Goal: Information Seeking & Learning: Find specific fact

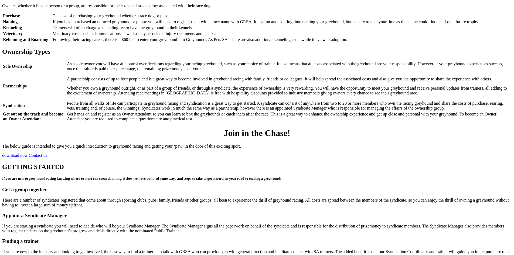
scroll to position [548, 0]
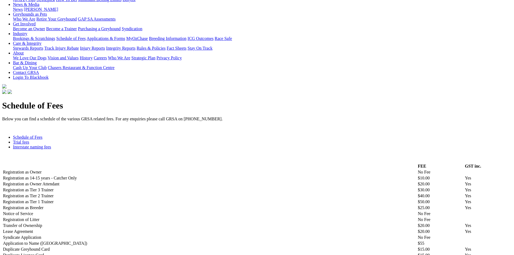
scroll to position [54, 0]
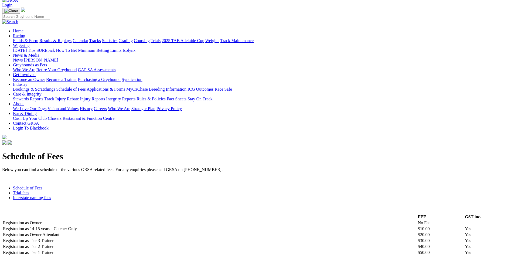
scroll to position [27, 0]
